Goal: Task Accomplishment & Management: Use online tool/utility

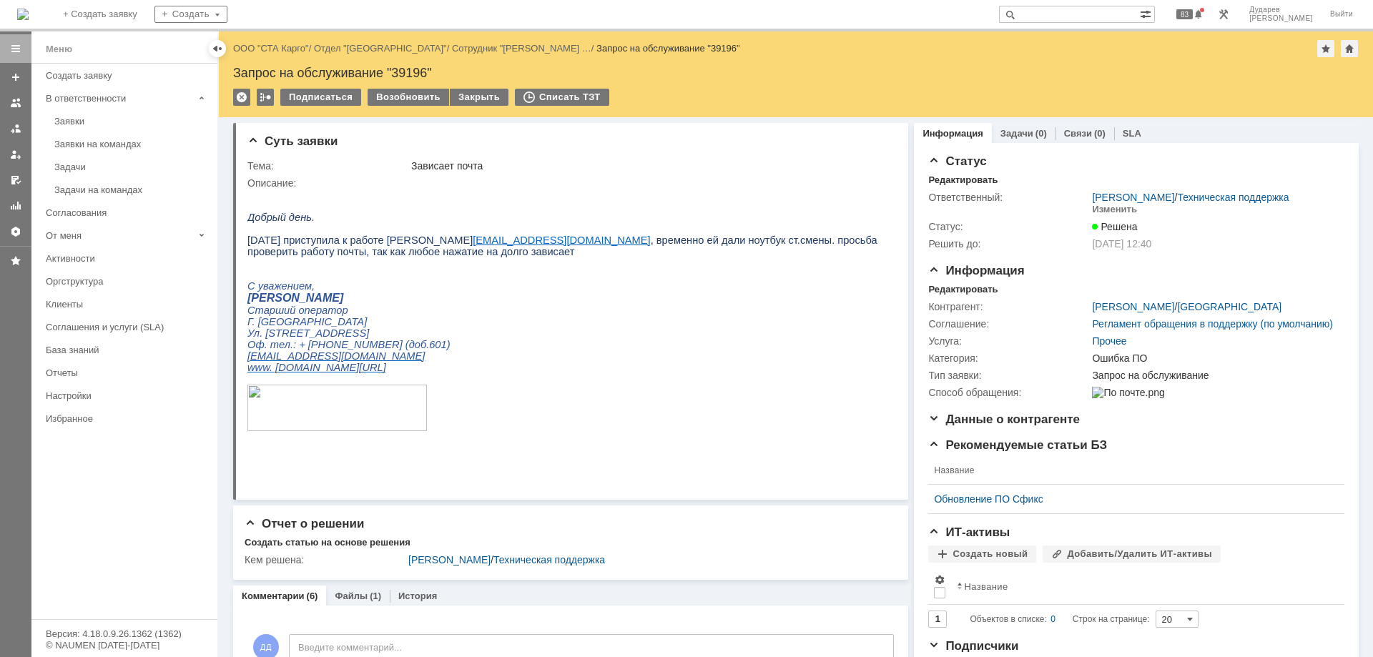
click at [1088, 16] on input "text" at bounding box center [1069, 14] width 141 height 17
paste input "39156"
type input "39156"
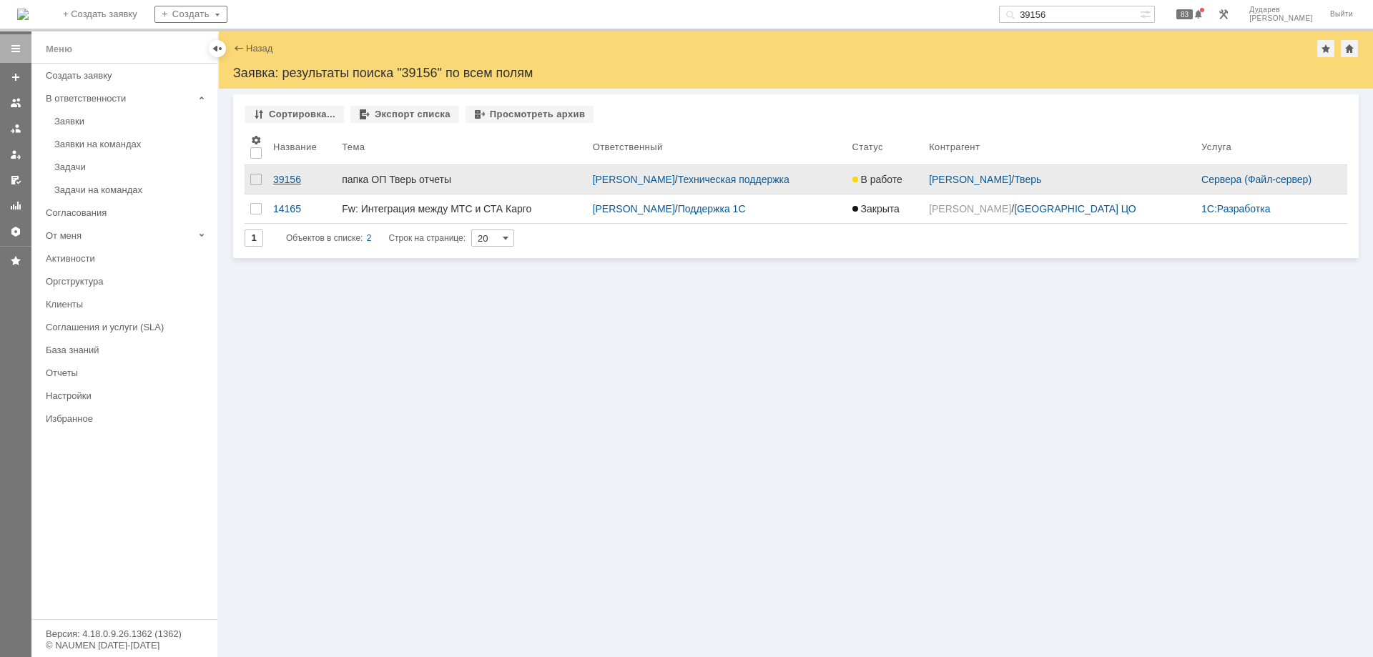
click at [289, 173] on link "39156" at bounding box center [301, 179] width 69 height 29
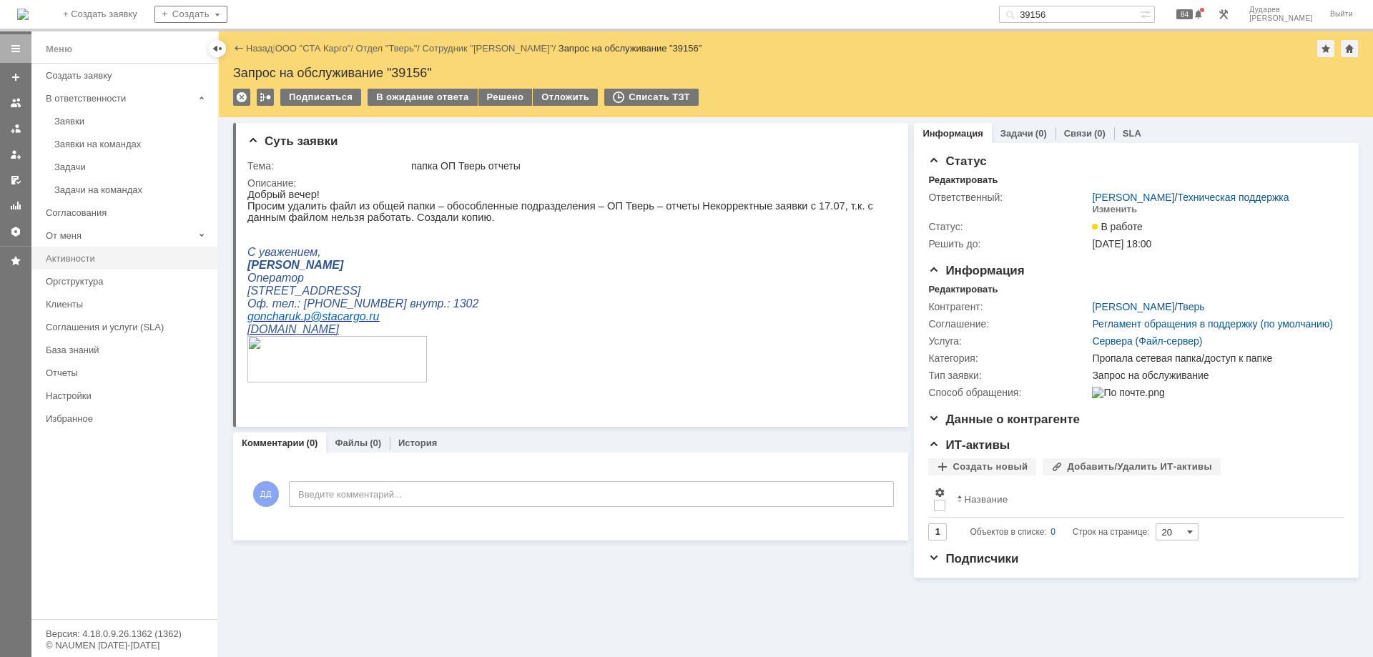
click at [102, 264] on link "Активности" at bounding box center [127, 258] width 174 height 22
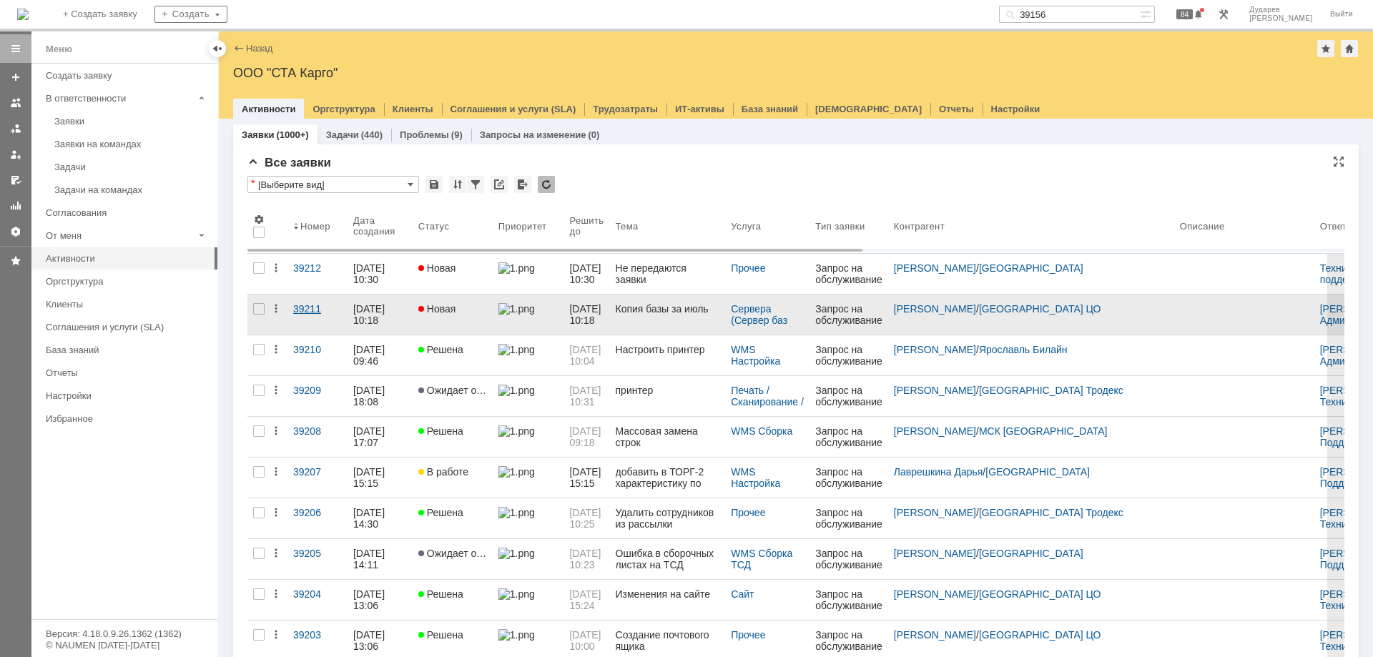
click at [305, 309] on div "39211" at bounding box center [317, 308] width 49 height 11
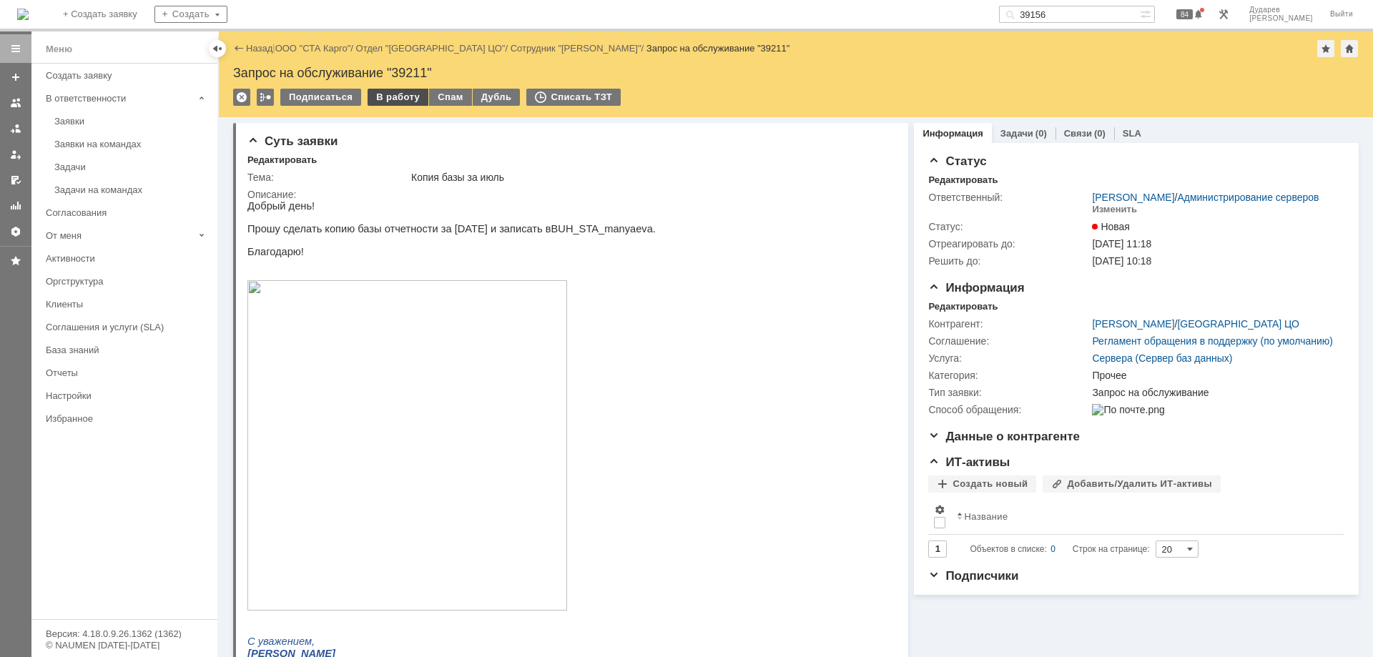
click at [391, 98] on div "В работу" at bounding box center [397, 97] width 61 height 17
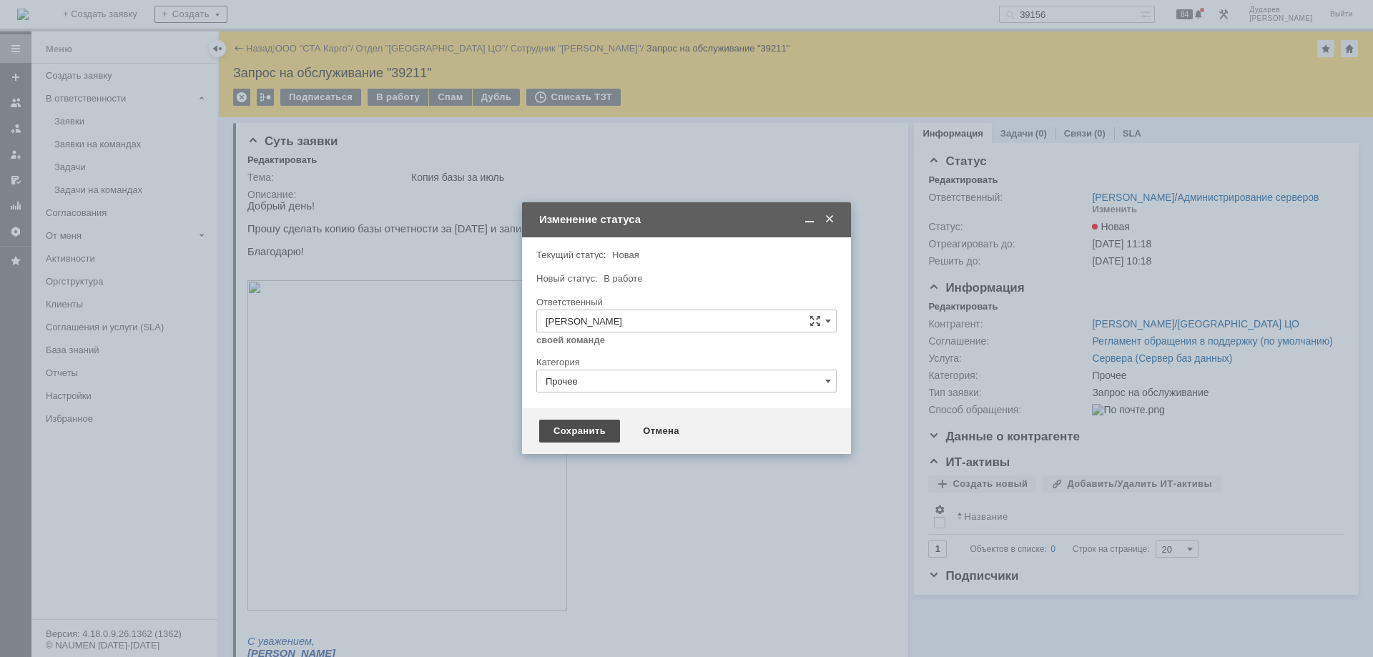
click at [562, 430] on div "Сохранить" at bounding box center [579, 431] width 81 height 23
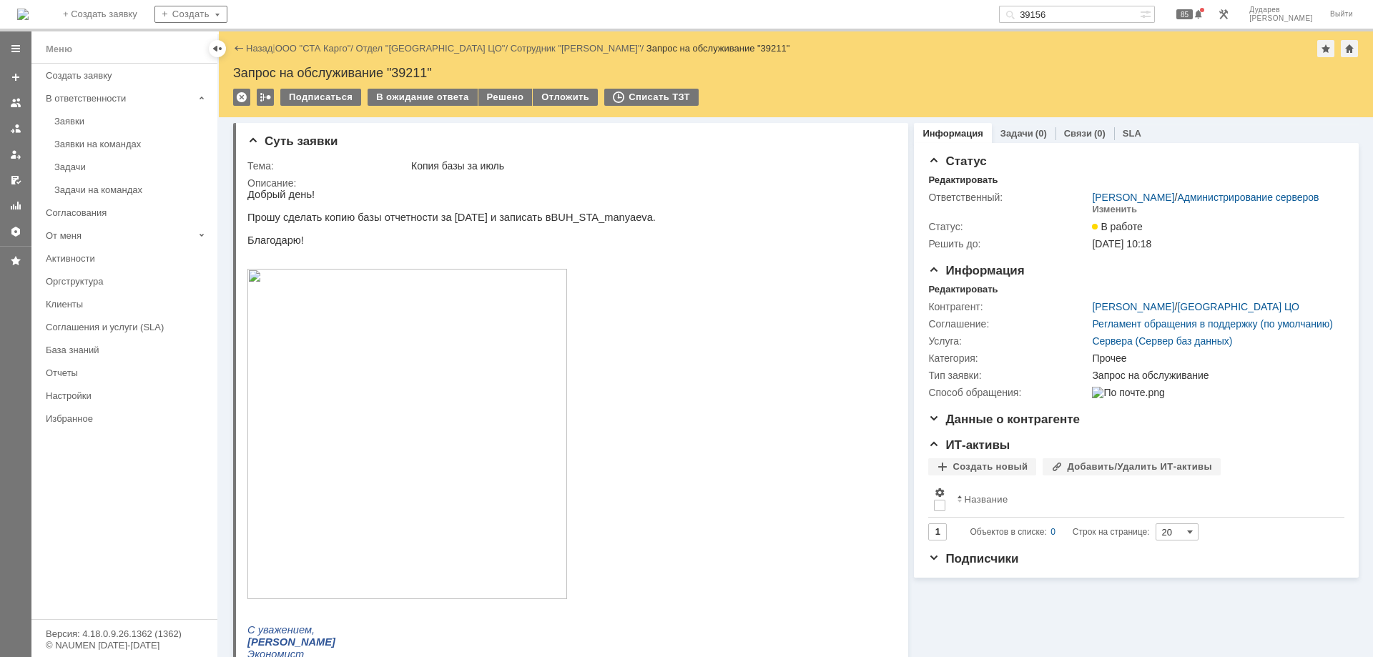
click at [491, 88] on div "Назад | ООО "СТА Карго" / Отдел "[GEOGRAPHIC_DATA] ЦО" / Сотрудник "[PERSON_NAM…" at bounding box center [796, 74] width 1154 height 86
click at [499, 104] on div "Решено" at bounding box center [505, 97] width 54 height 17
